Goal: Task Accomplishment & Management: Manage account settings

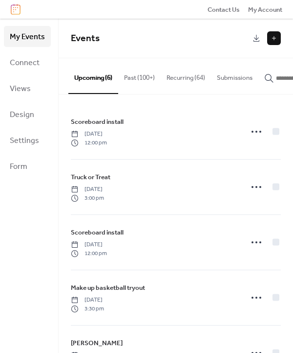
click at [186, 74] on button "Recurring (64)" at bounding box center [186, 75] width 50 height 34
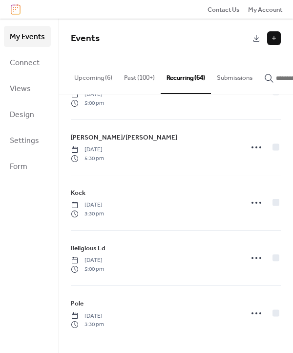
scroll to position [538, 0]
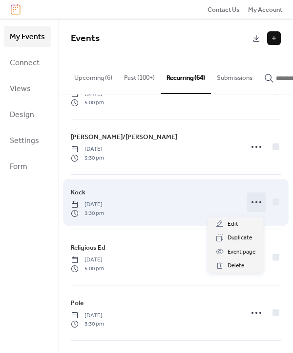
click at [254, 201] on icon at bounding box center [257, 202] width 16 height 16
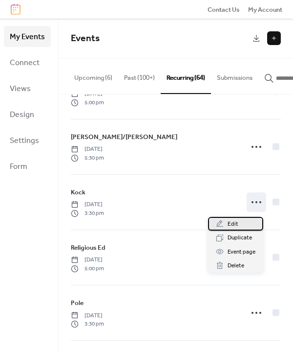
click at [239, 223] on div "Edit" at bounding box center [235, 224] width 55 height 14
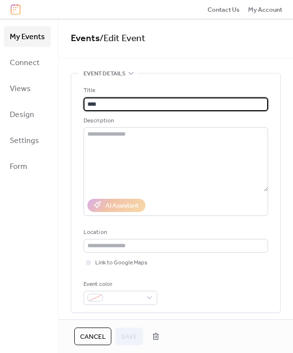
type input "**********"
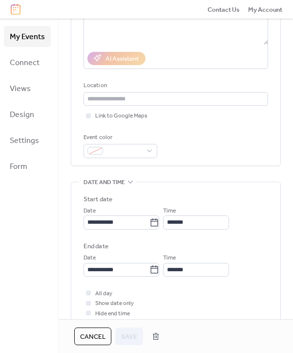
scroll to position [196, 0]
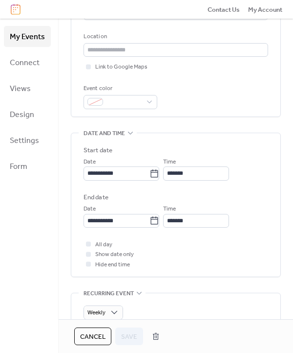
click at [83, 335] on span "Cancel" at bounding box center [92, 337] width 25 height 10
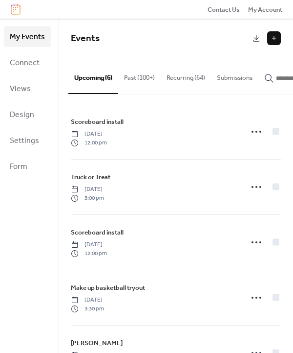
click at [186, 75] on button "Recurring (64)" at bounding box center [186, 75] width 50 height 34
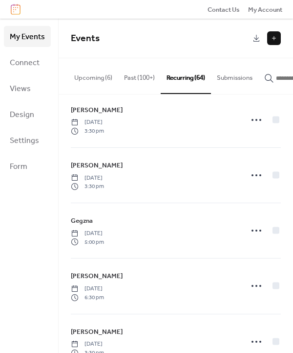
scroll to position [244, 0]
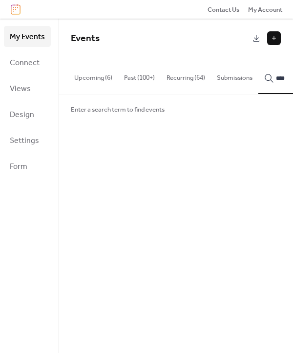
type input "****"
click at [271, 79] on icon "button" at bounding box center [270, 78] width 10 height 10
click at [156, 81] on button "Recurring (64)" at bounding box center [142, 75] width 50 height 34
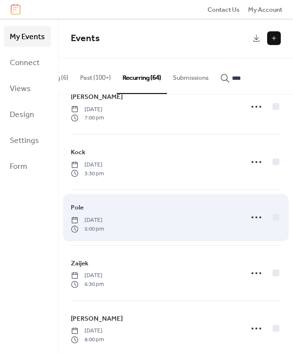
scroll to position [2529, 0]
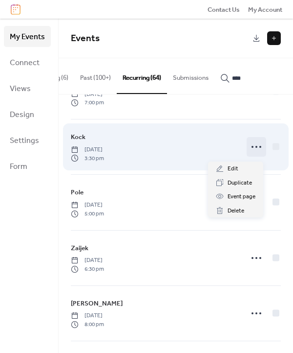
click at [252, 148] on icon at bounding box center [257, 147] width 16 height 16
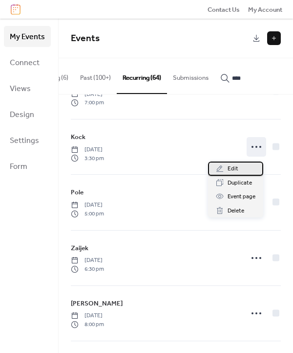
click at [227, 168] on div "Edit" at bounding box center [235, 168] width 55 height 14
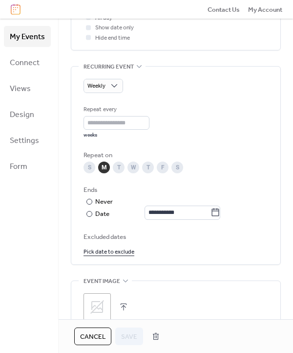
scroll to position [440, 0]
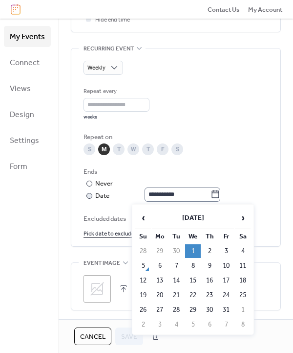
click at [220, 194] on icon at bounding box center [216, 194] width 10 height 10
click at [211, 194] on input "**********" at bounding box center [178, 194] width 66 height 14
click at [242, 308] on td "1" at bounding box center [243, 310] width 16 height 14
type input "**********"
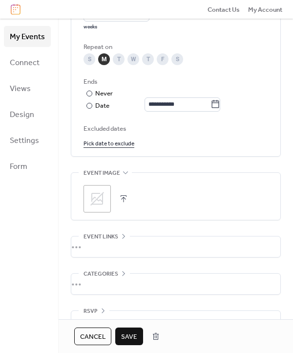
scroll to position [538, 0]
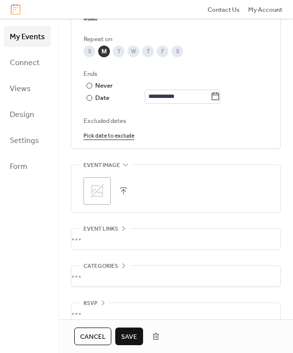
click at [133, 332] on span "Save" at bounding box center [129, 337] width 16 height 10
